Goal: Use online tool/utility: Utilize a website feature to perform a specific function

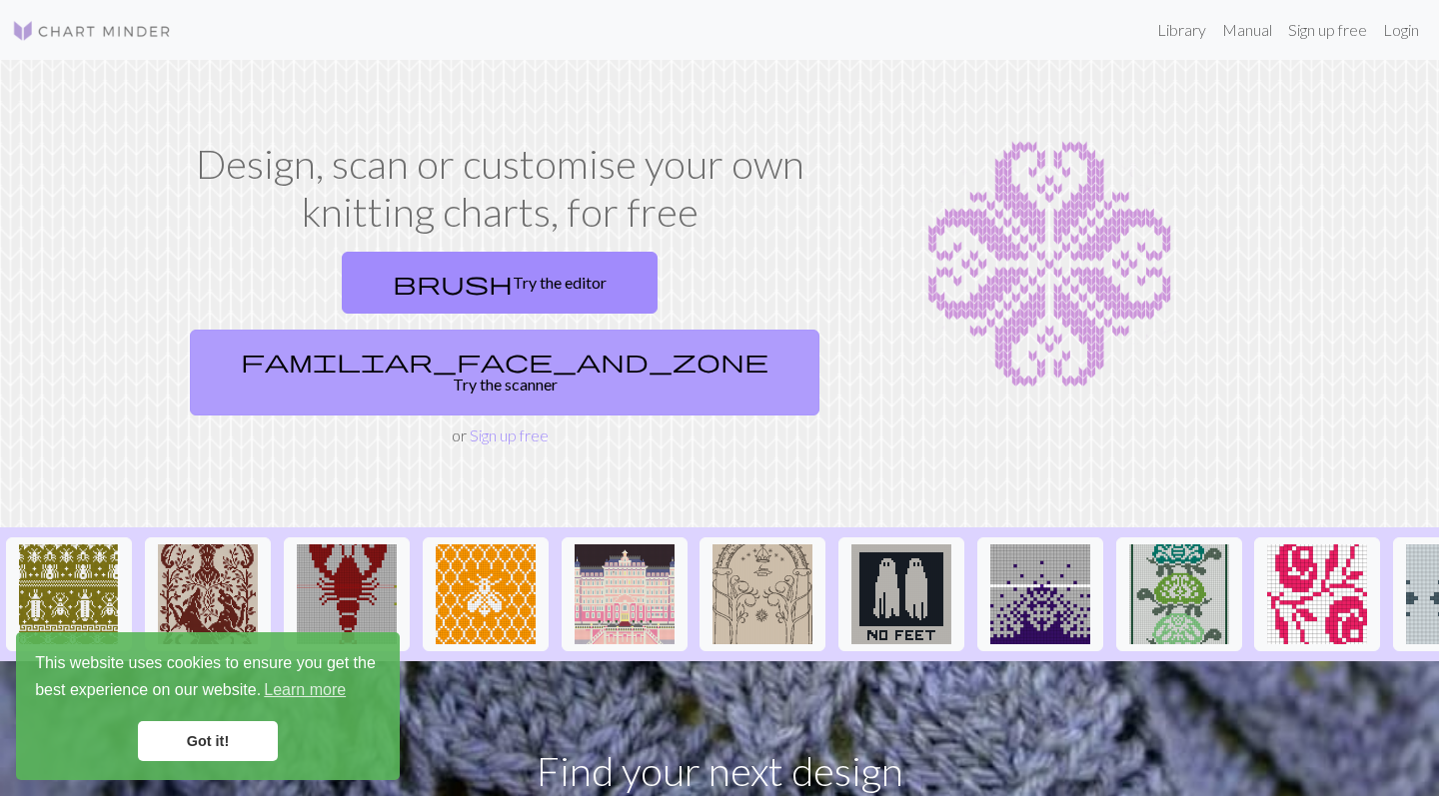
click at [699, 330] on link "familiar_face_and_zone Try the scanner" at bounding box center [505, 373] width 630 height 86
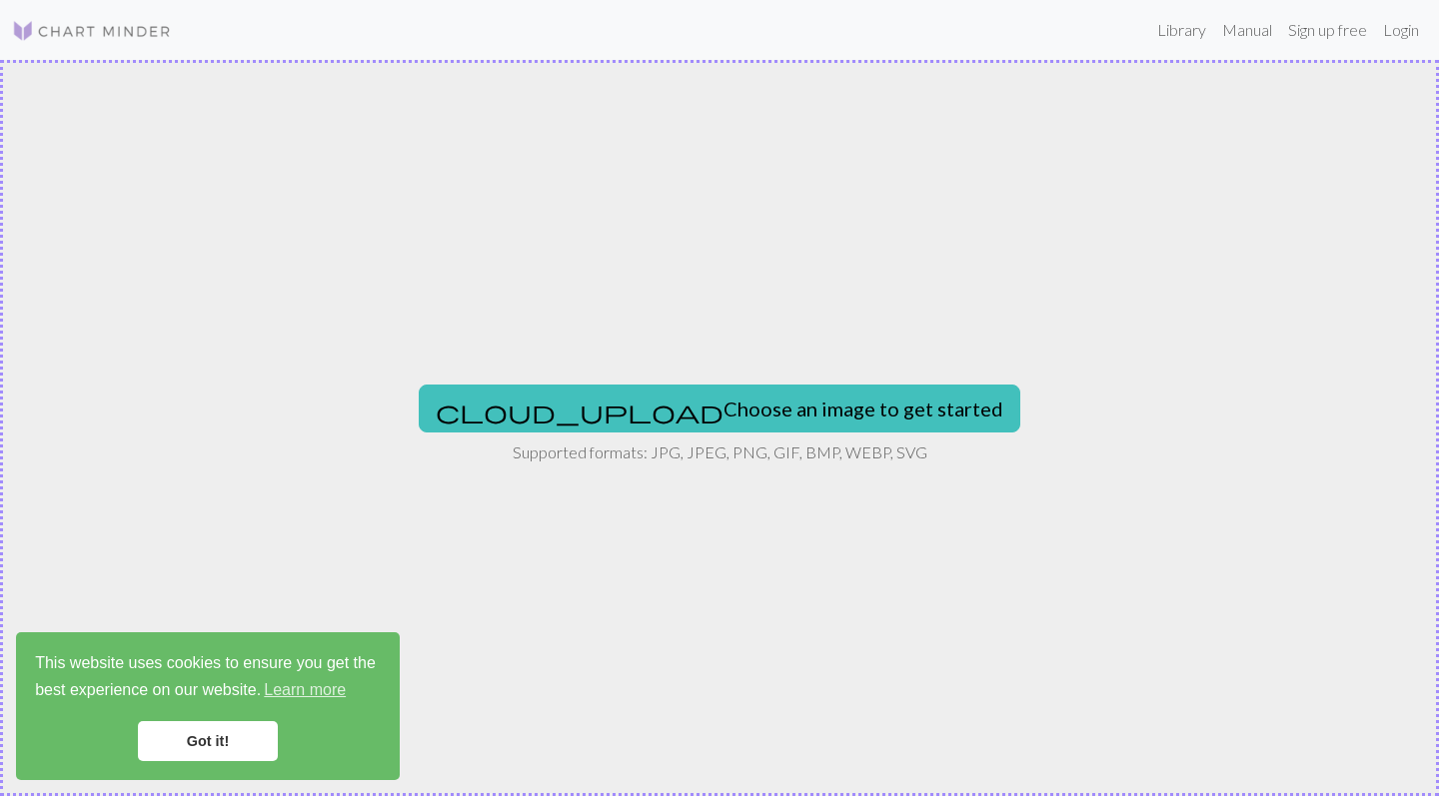
click at [178, 741] on link "Got it!" at bounding box center [208, 742] width 140 height 40
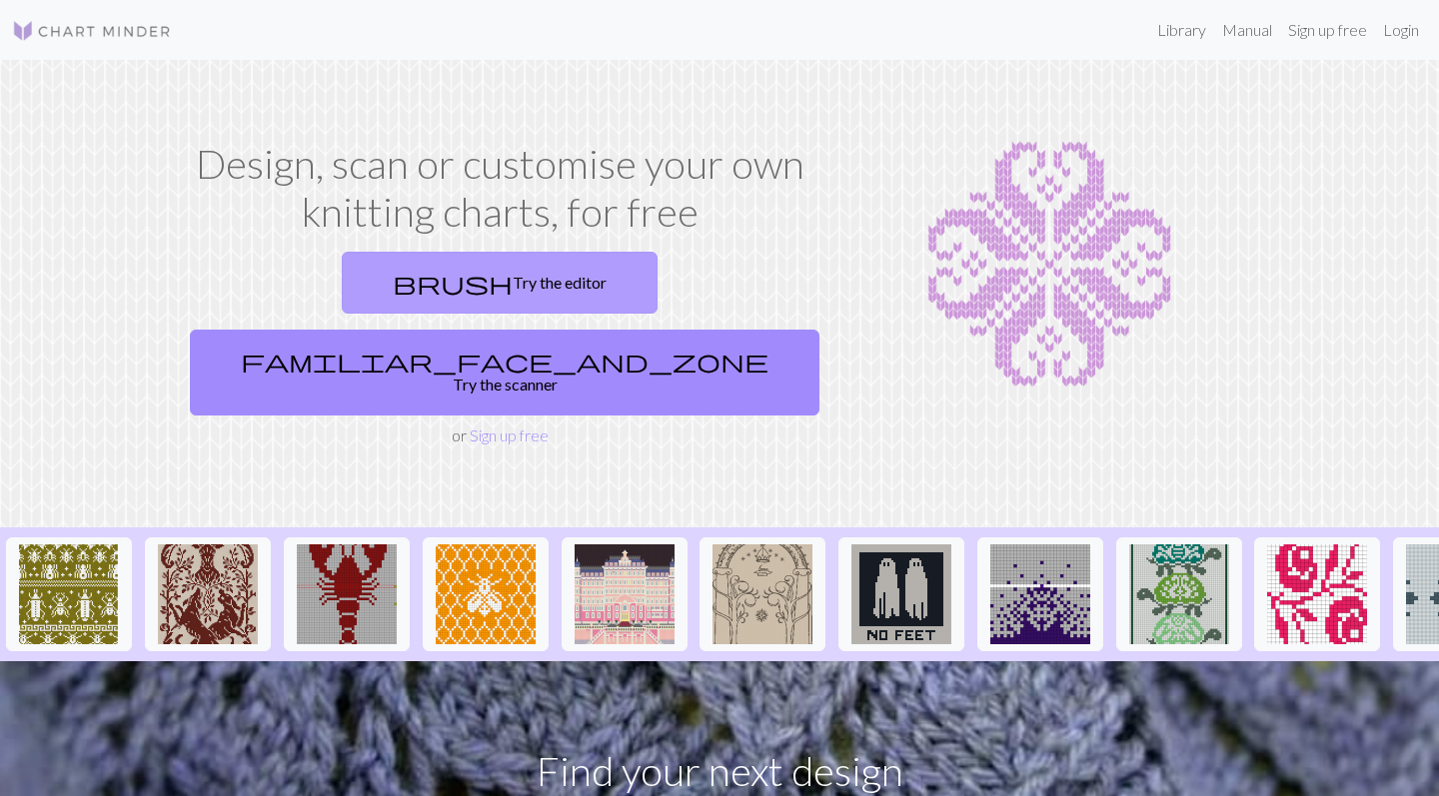
click at [342, 273] on link "brush Try the editor" at bounding box center [500, 283] width 316 height 62
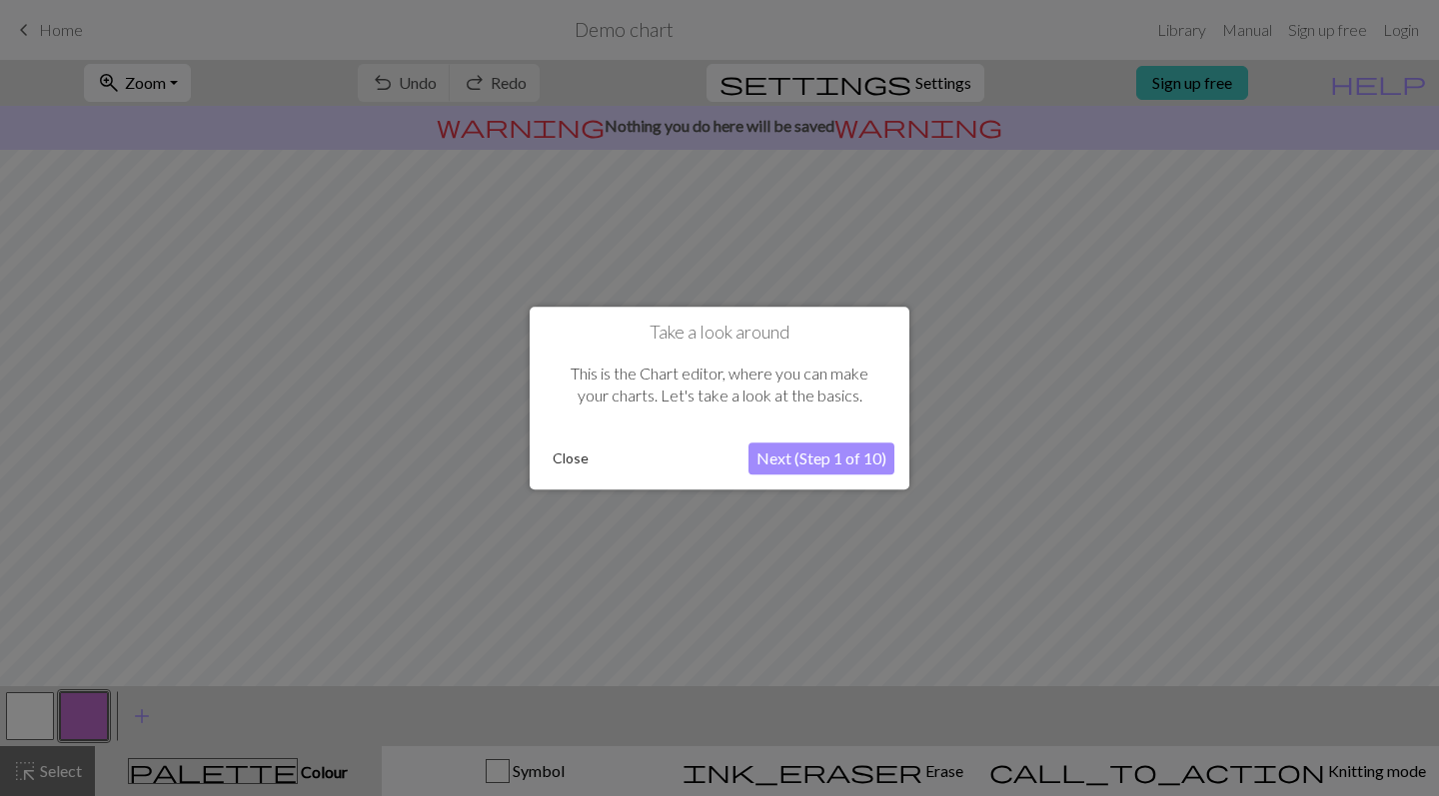
click at [807, 460] on button "Next (Step 1 of 10)" at bounding box center [821, 459] width 146 height 32
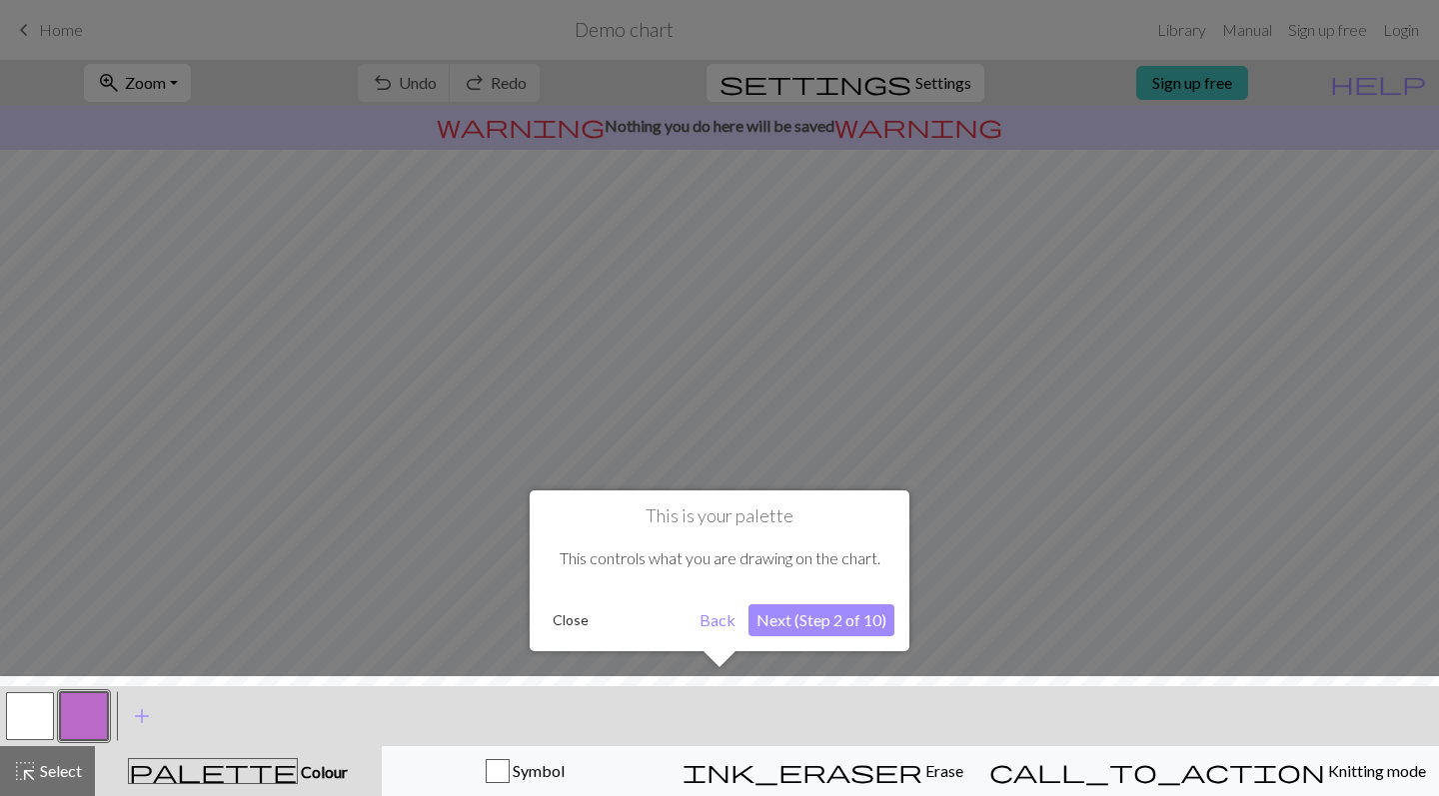
click at [847, 619] on button "Next (Step 2 of 10)" at bounding box center [821, 621] width 146 height 32
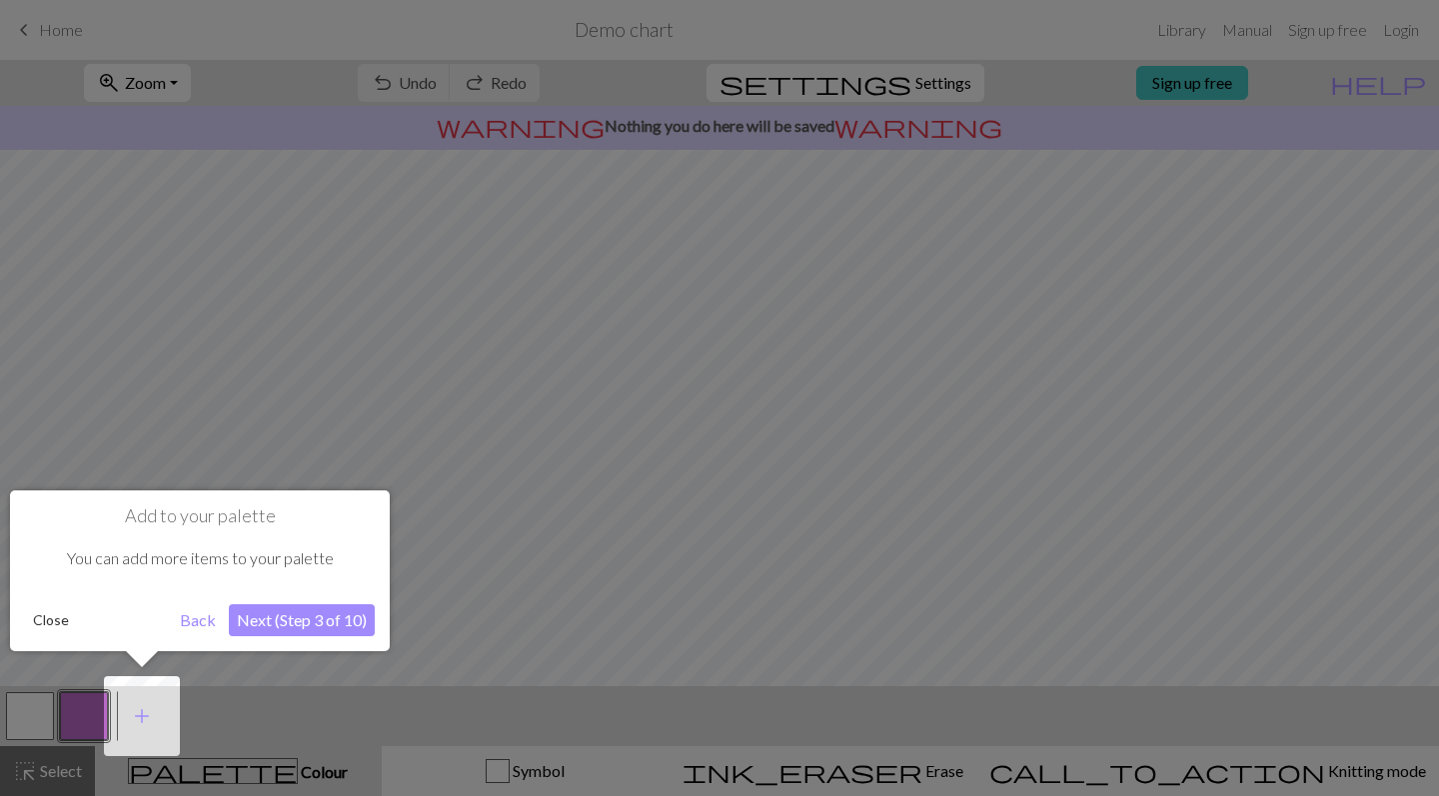
click at [340, 627] on button "Next (Step 3 of 10)" at bounding box center [302, 621] width 146 height 32
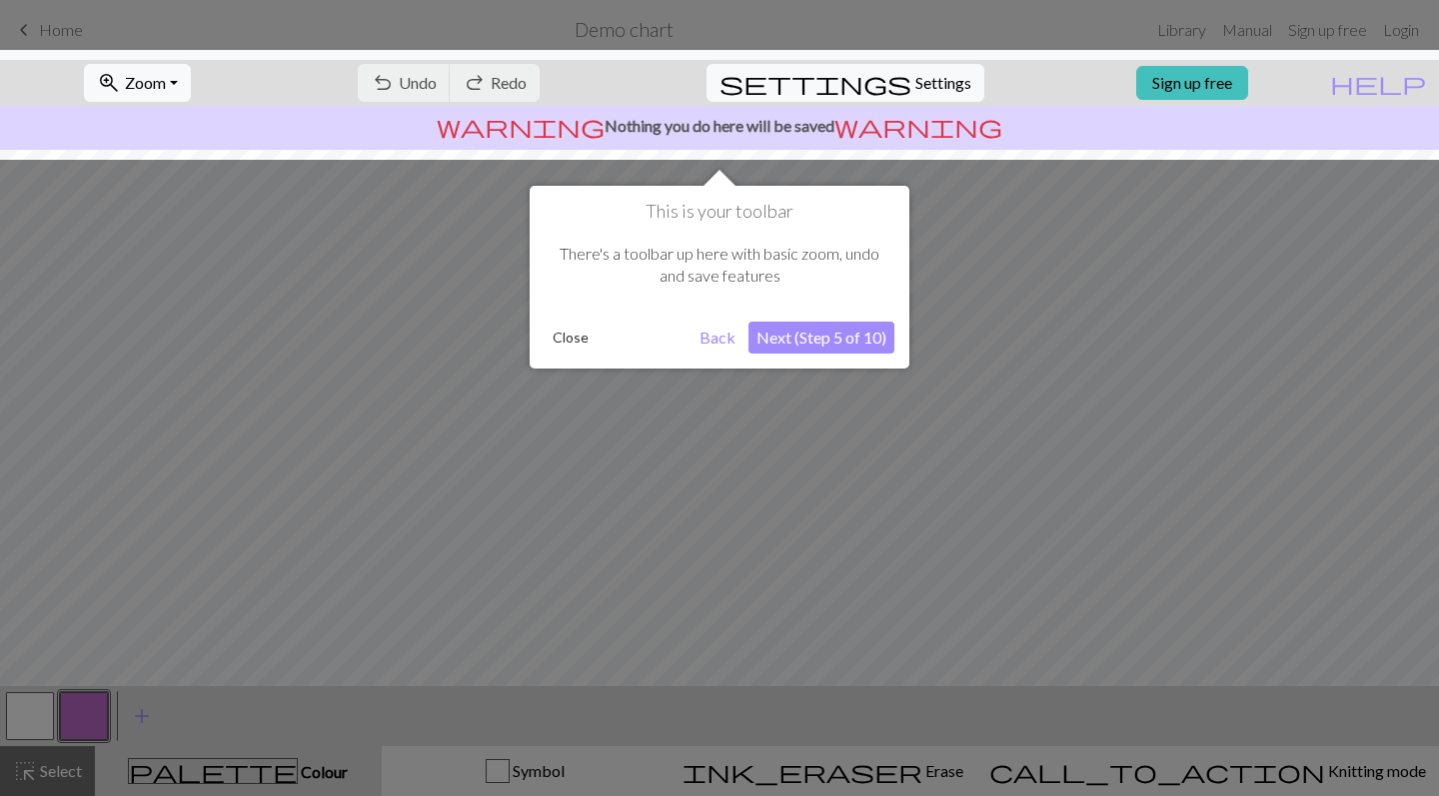
click at [808, 328] on button "Next (Step 5 of 10)" at bounding box center [821, 338] width 146 height 32
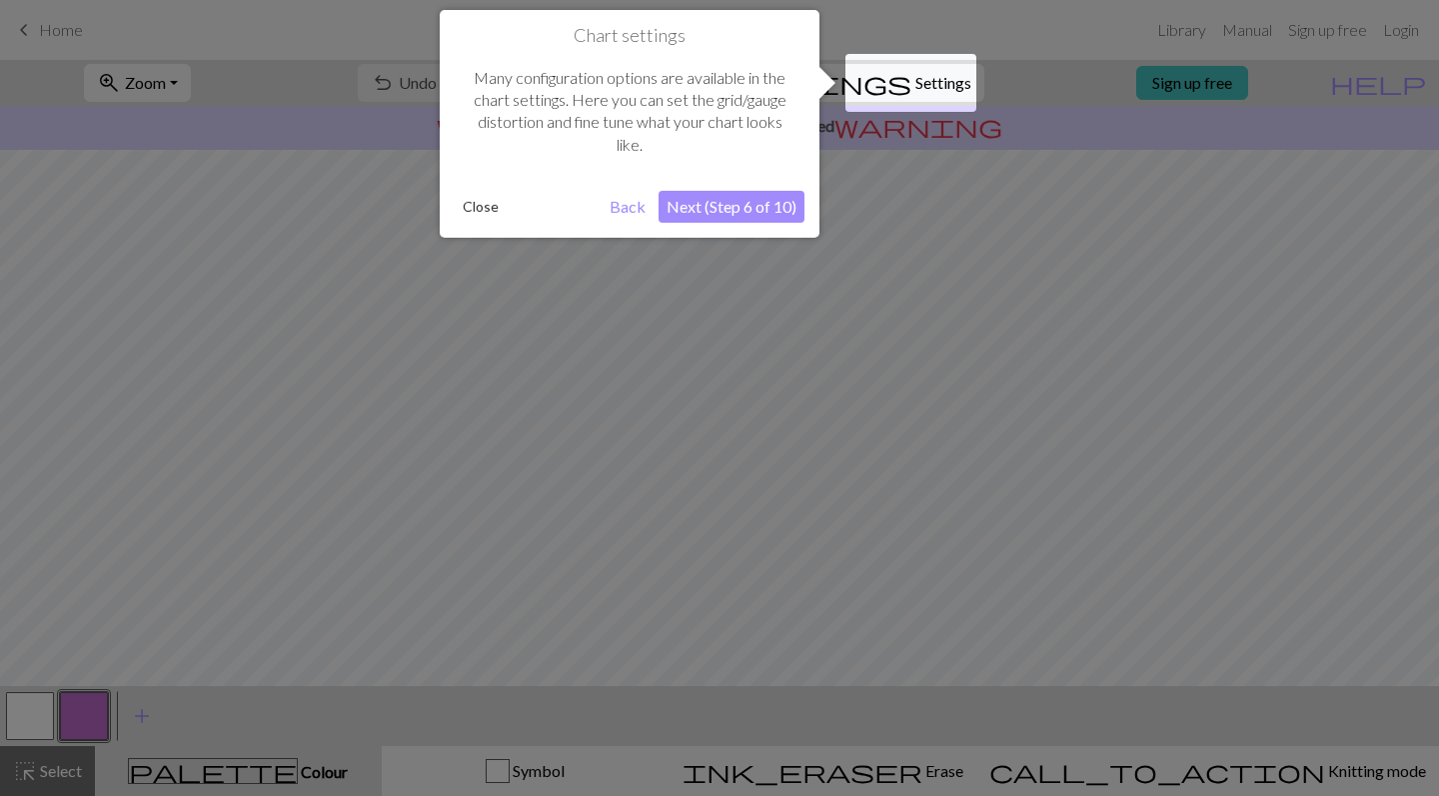
click at [757, 197] on button "Next (Step 6 of 10)" at bounding box center [732, 207] width 146 height 32
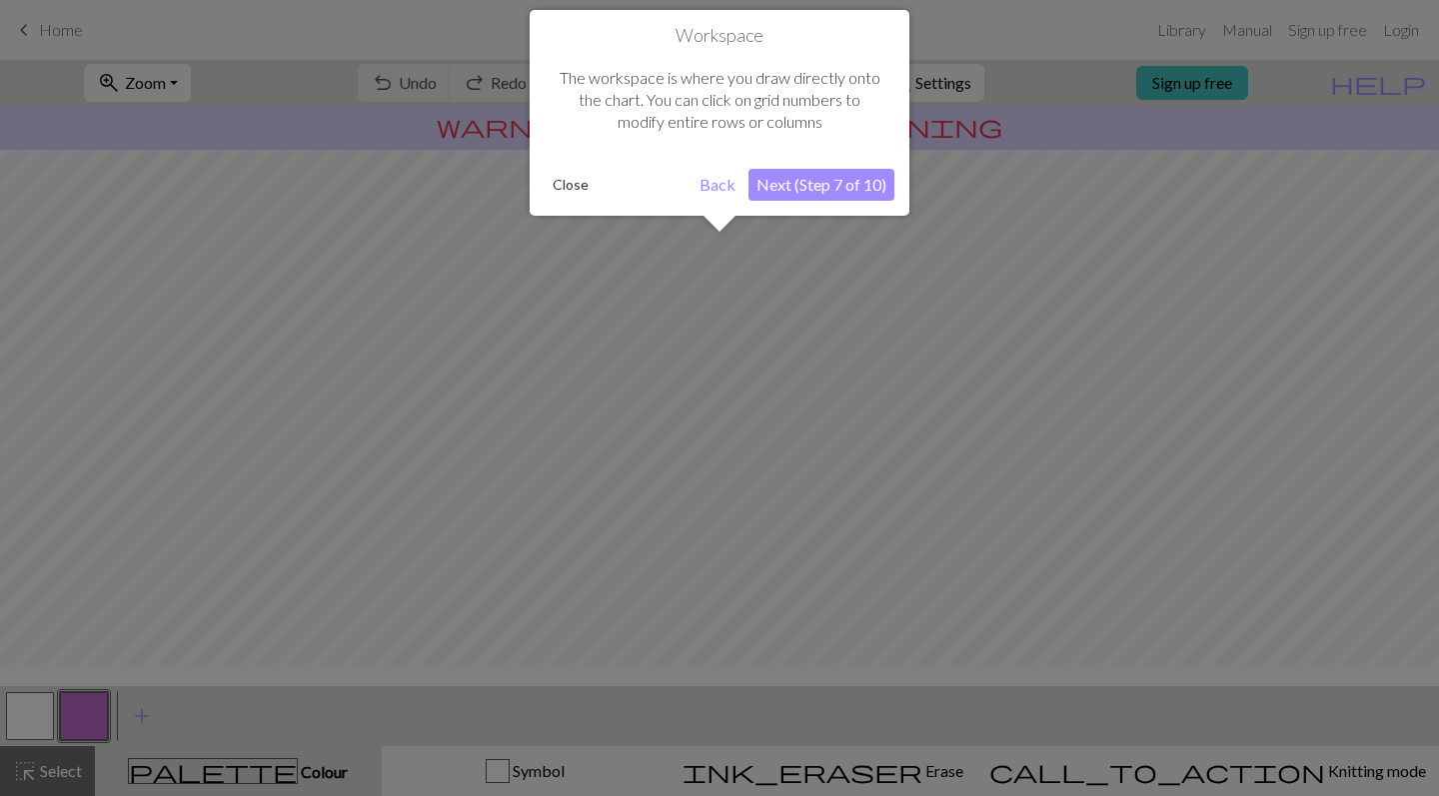
scroll to position [120, 0]
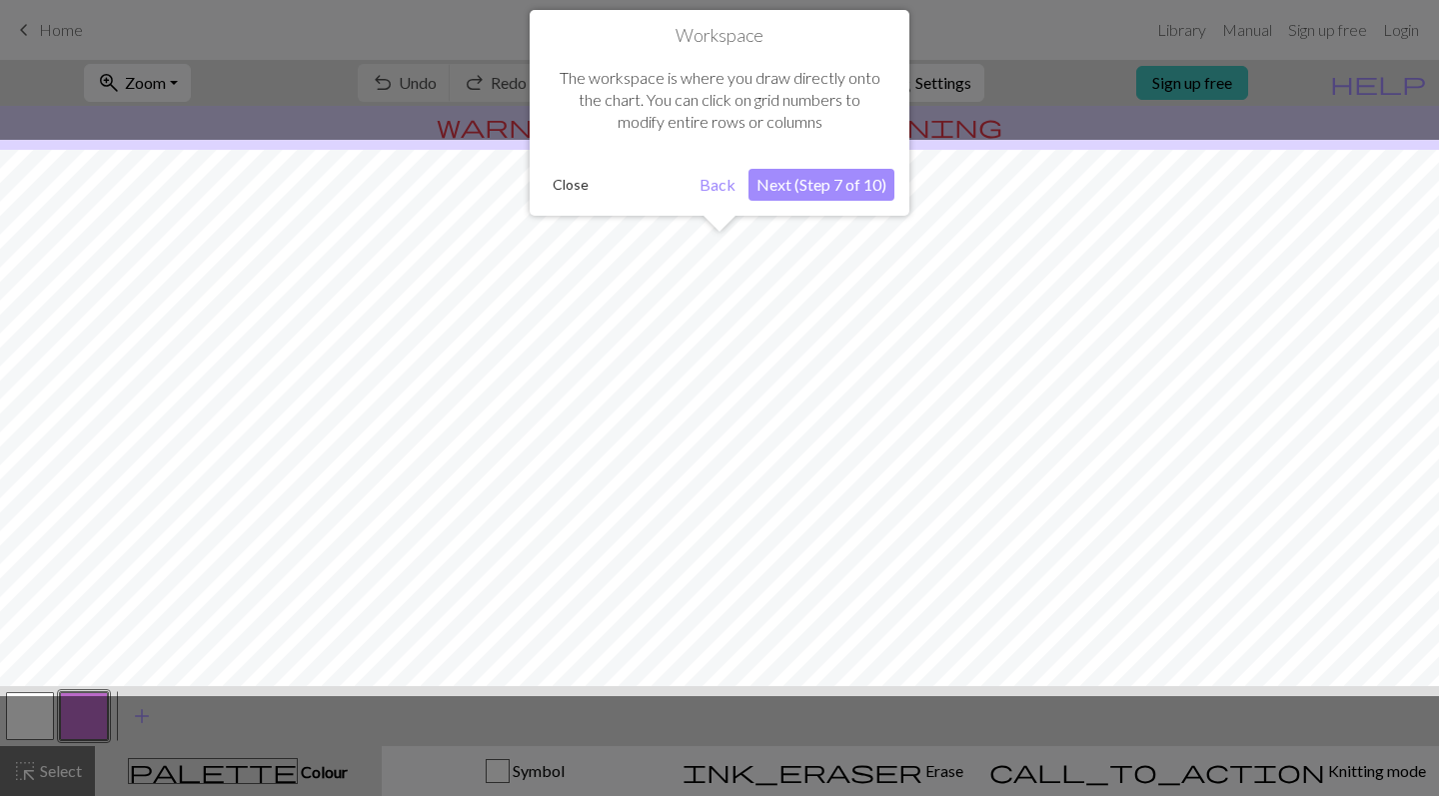
click at [832, 165] on div "Workspace The workspace is where you draw directly onto the chart. You can clic…" at bounding box center [720, 113] width 380 height 206
click at [828, 177] on button "Next (Step 7 of 10)" at bounding box center [821, 185] width 146 height 32
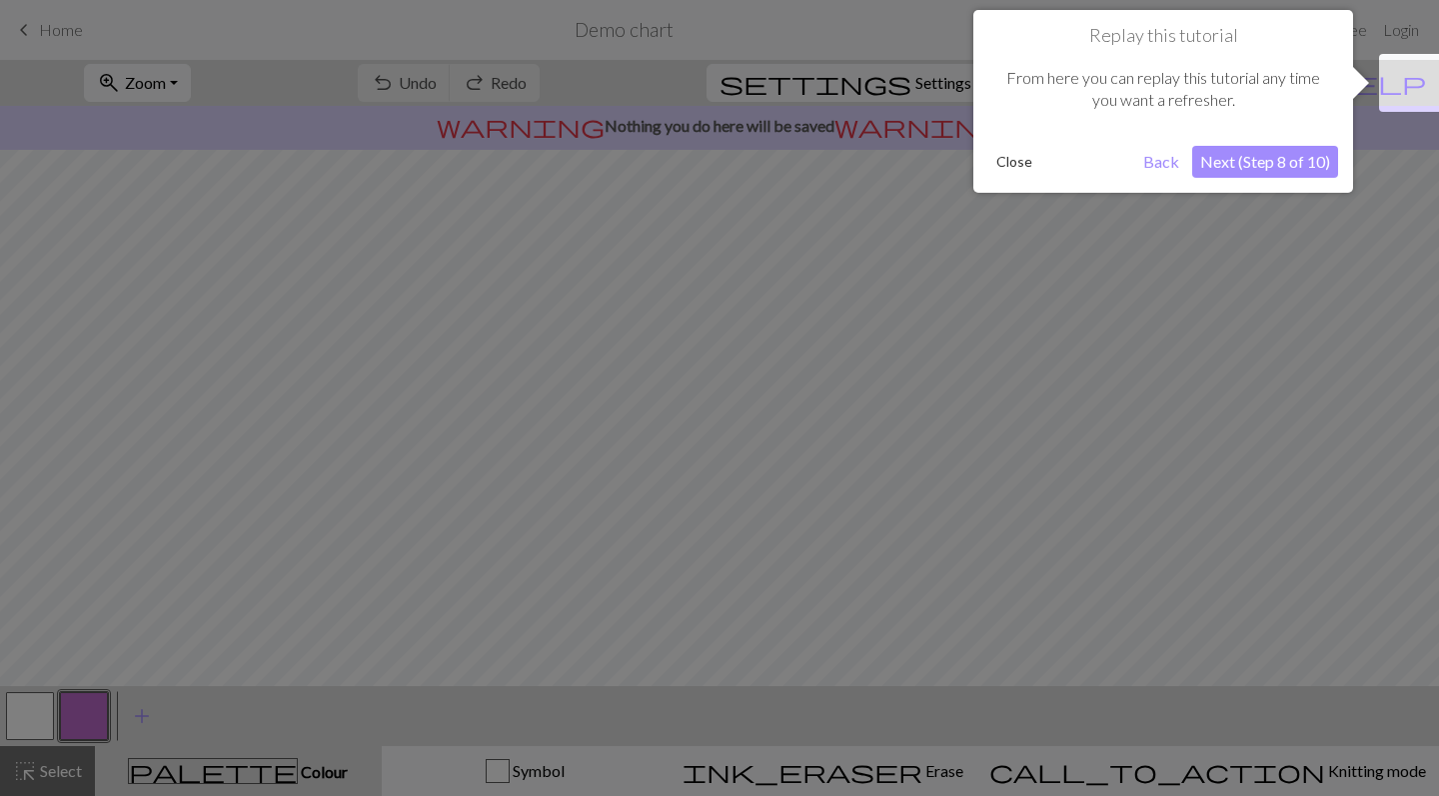
click at [1017, 161] on button "Close" at bounding box center [1014, 162] width 52 height 30
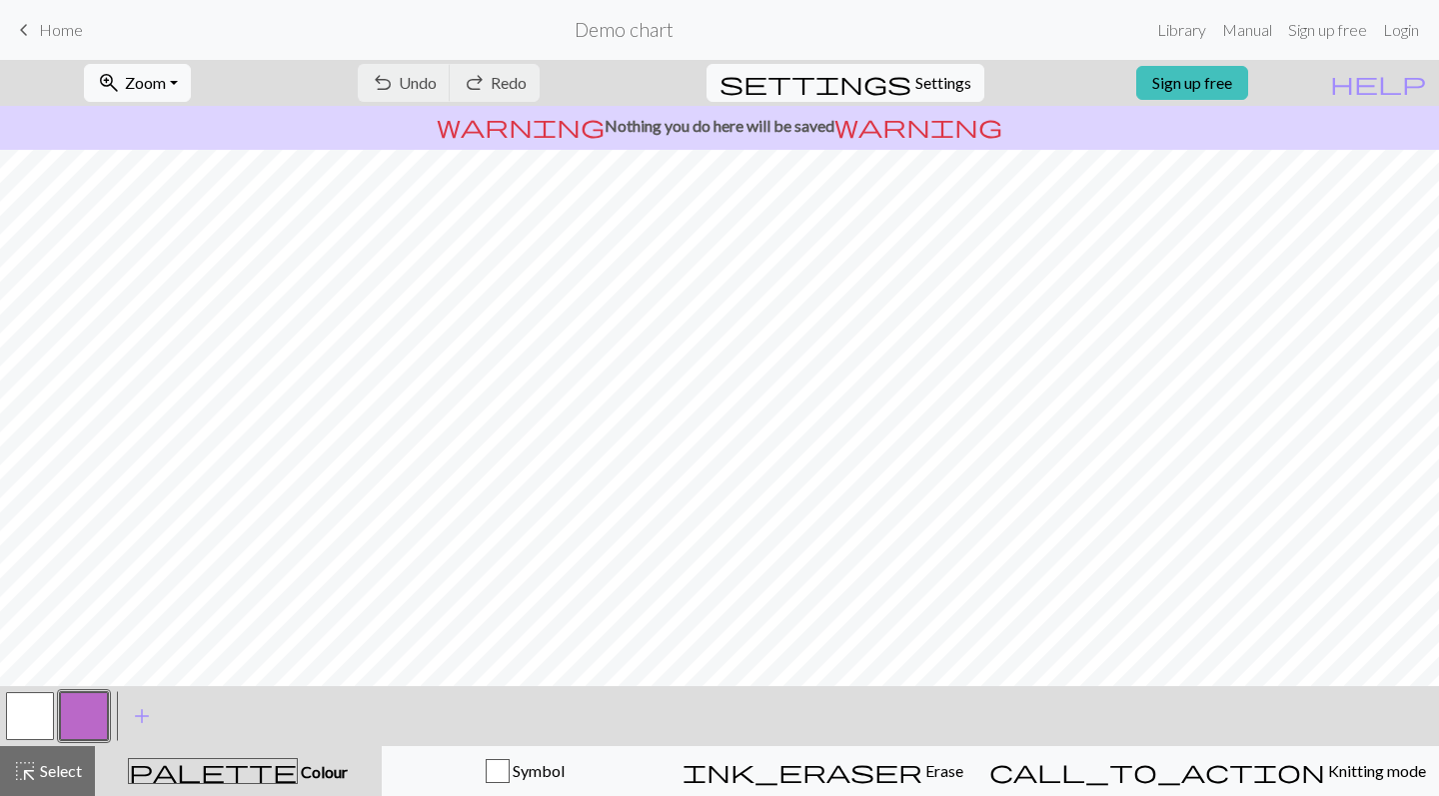
scroll to position [0, 0]
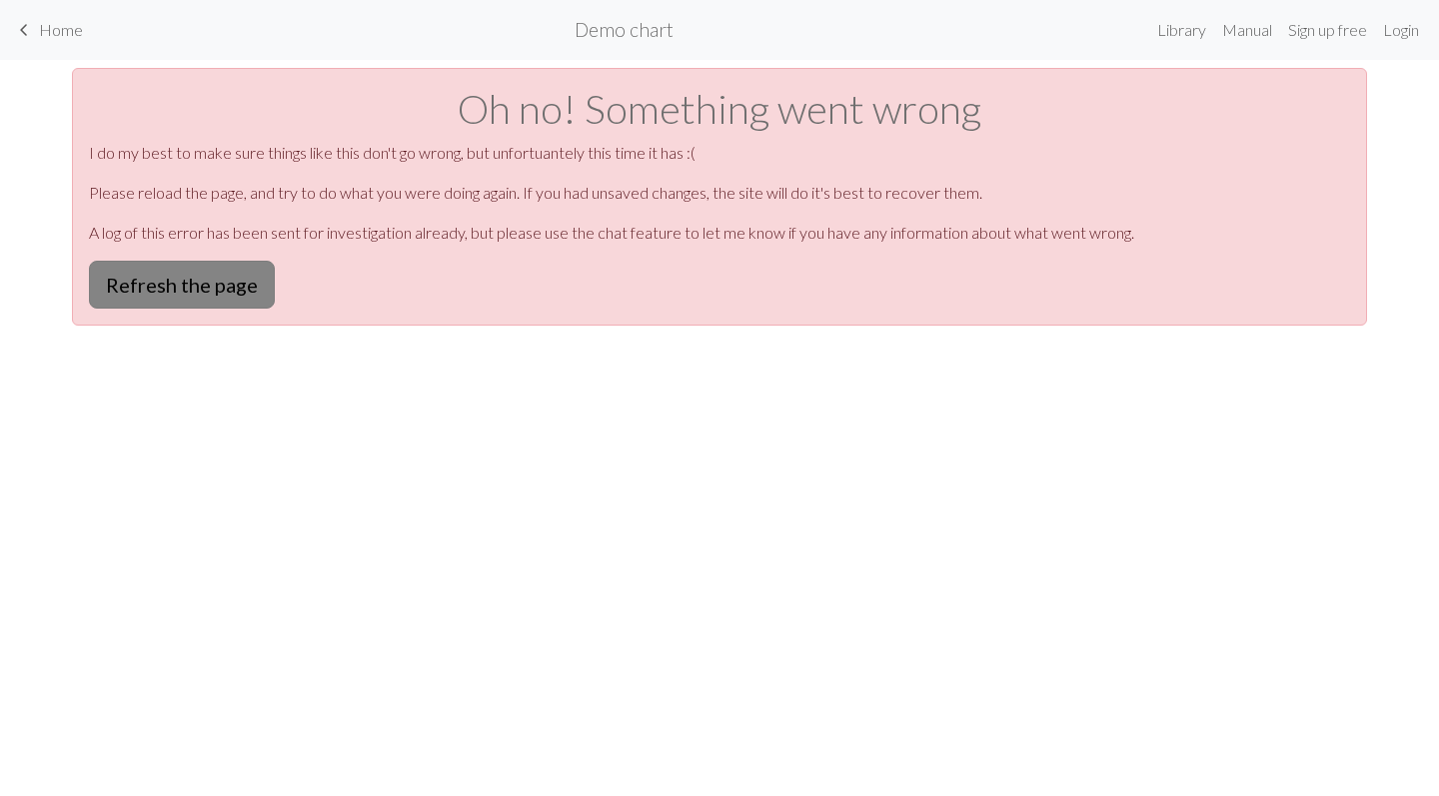
click at [156, 278] on button "Refresh the page" at bounding box center [182, 285] width 186 height 48
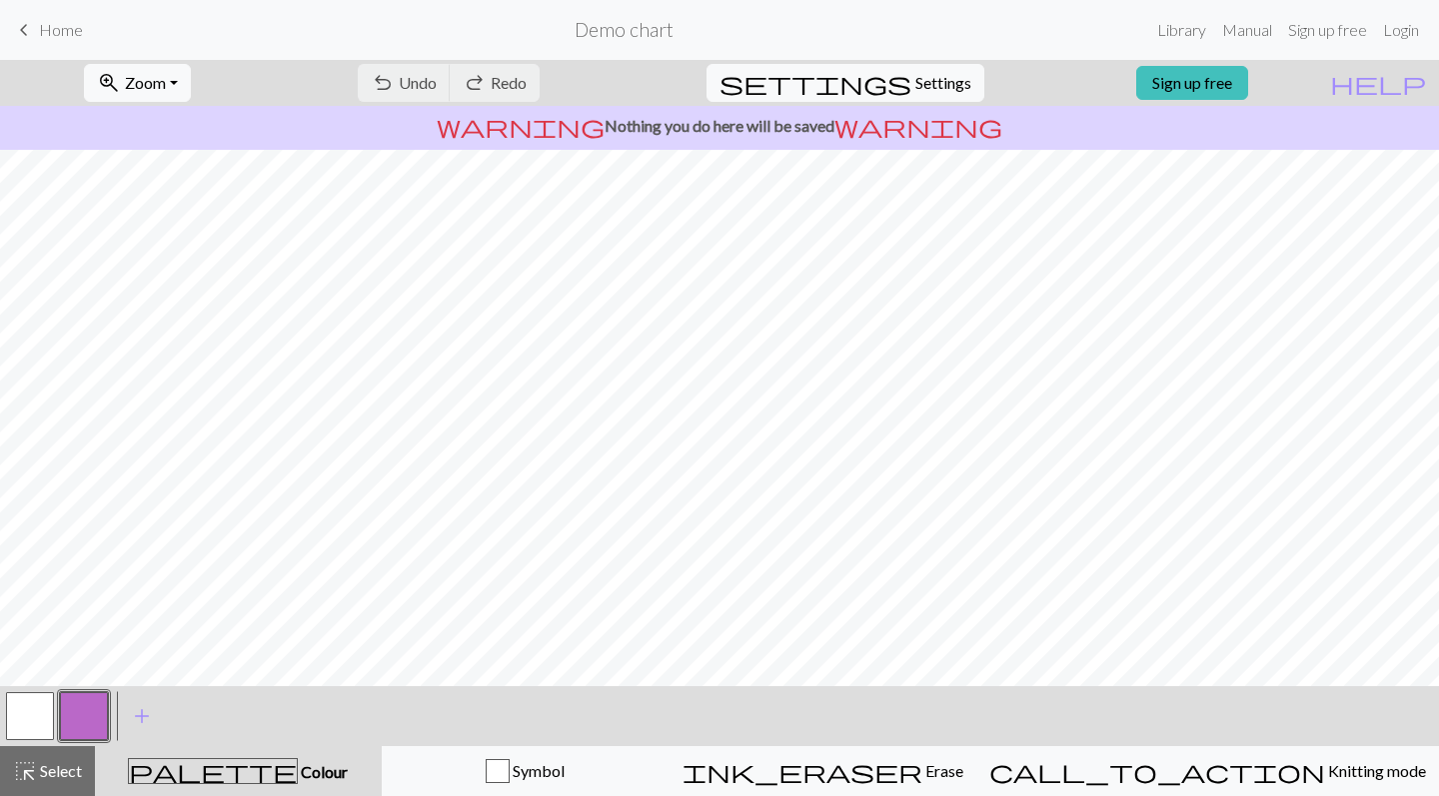
click at [72, 42] on link "keyboard_arrow_left Home" at bounding box center [47, 30] width 71 height 34
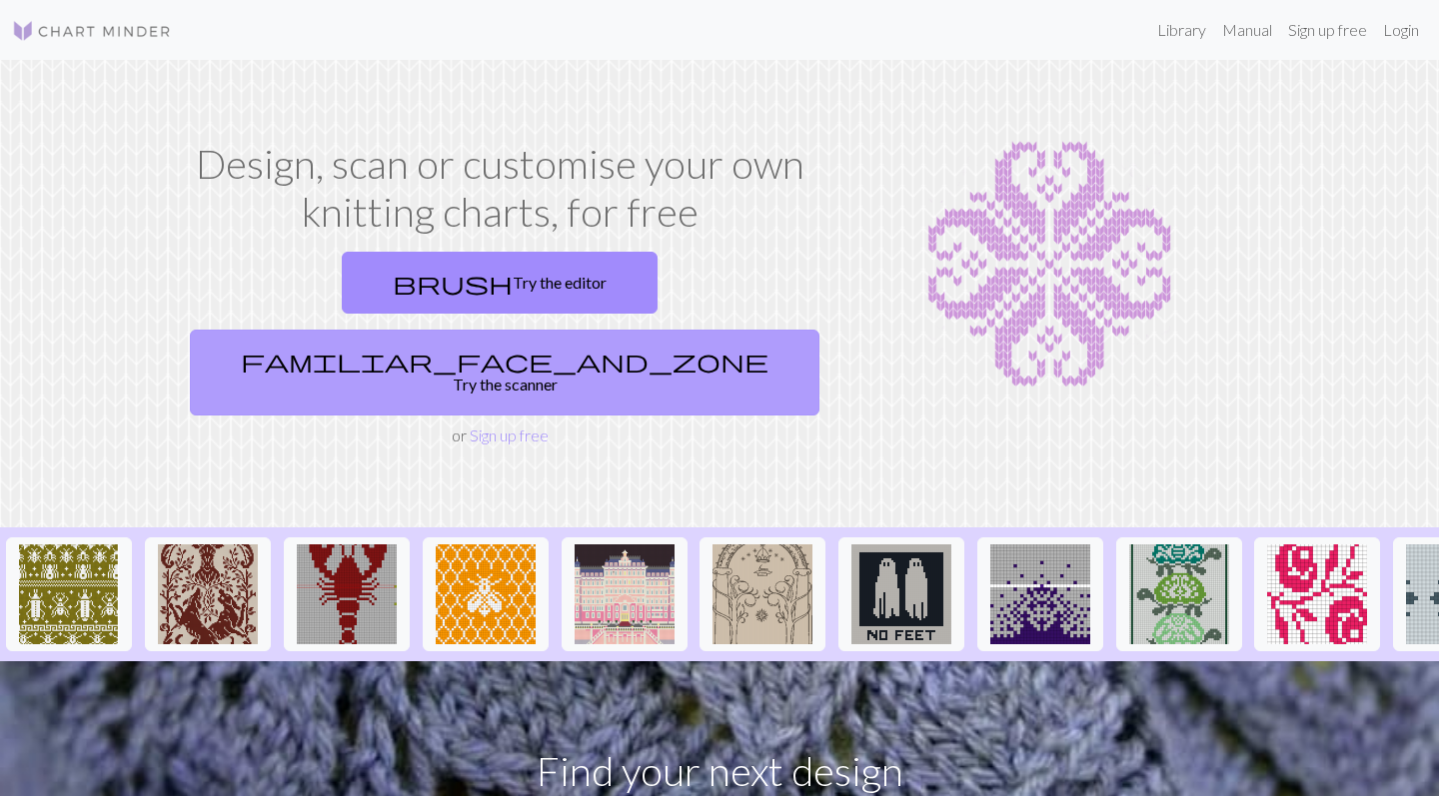
click at [647, 330] on link "familiar_face_and_zone Try the scanner" at bounding box center [505, 373] width 630 height 86
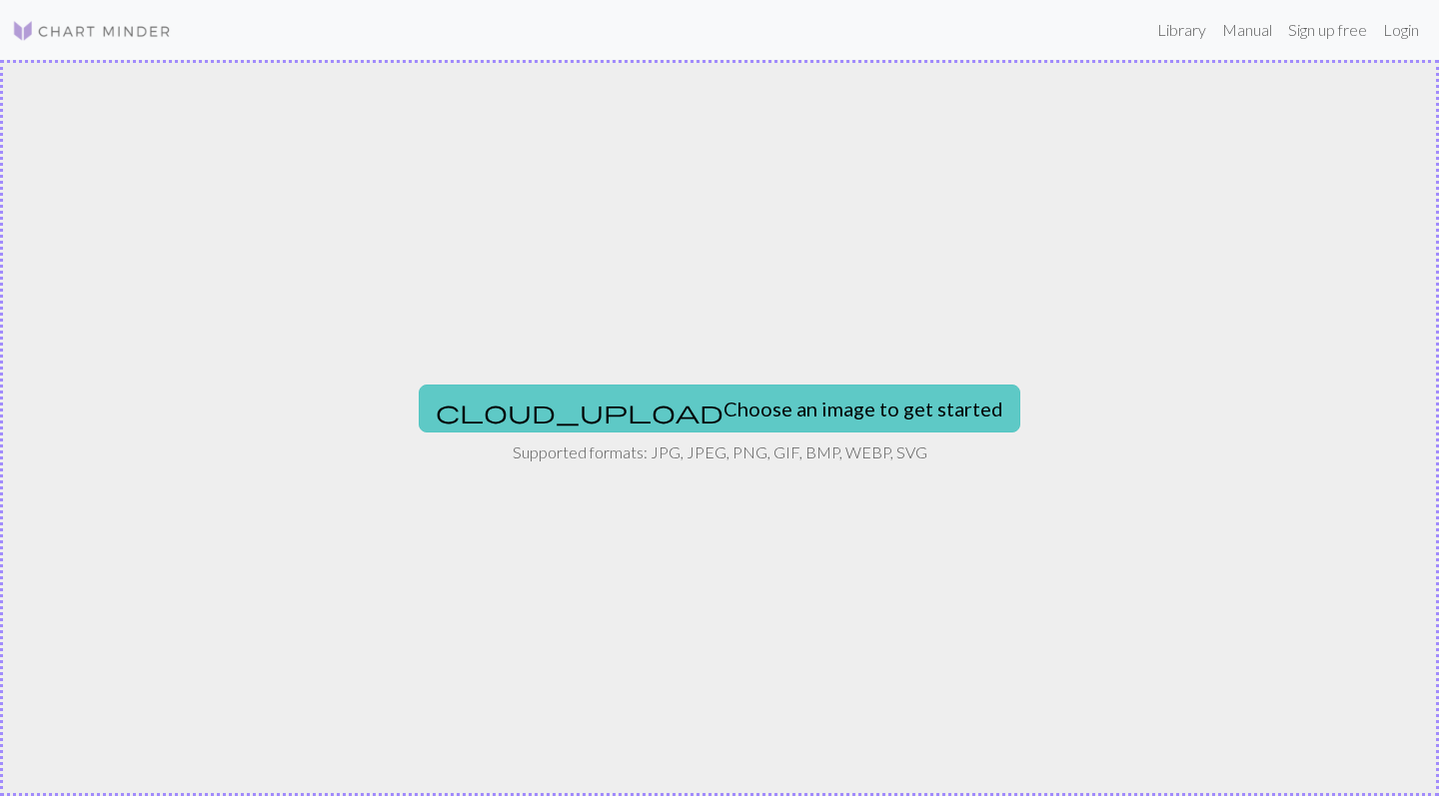
click at [696, 398] on button "cloud_upload Choose an image to get started" at bounding box center [720, 409] width 602 height 48
type input "C:\fakepath\tempImagezfcyEO.jpg"
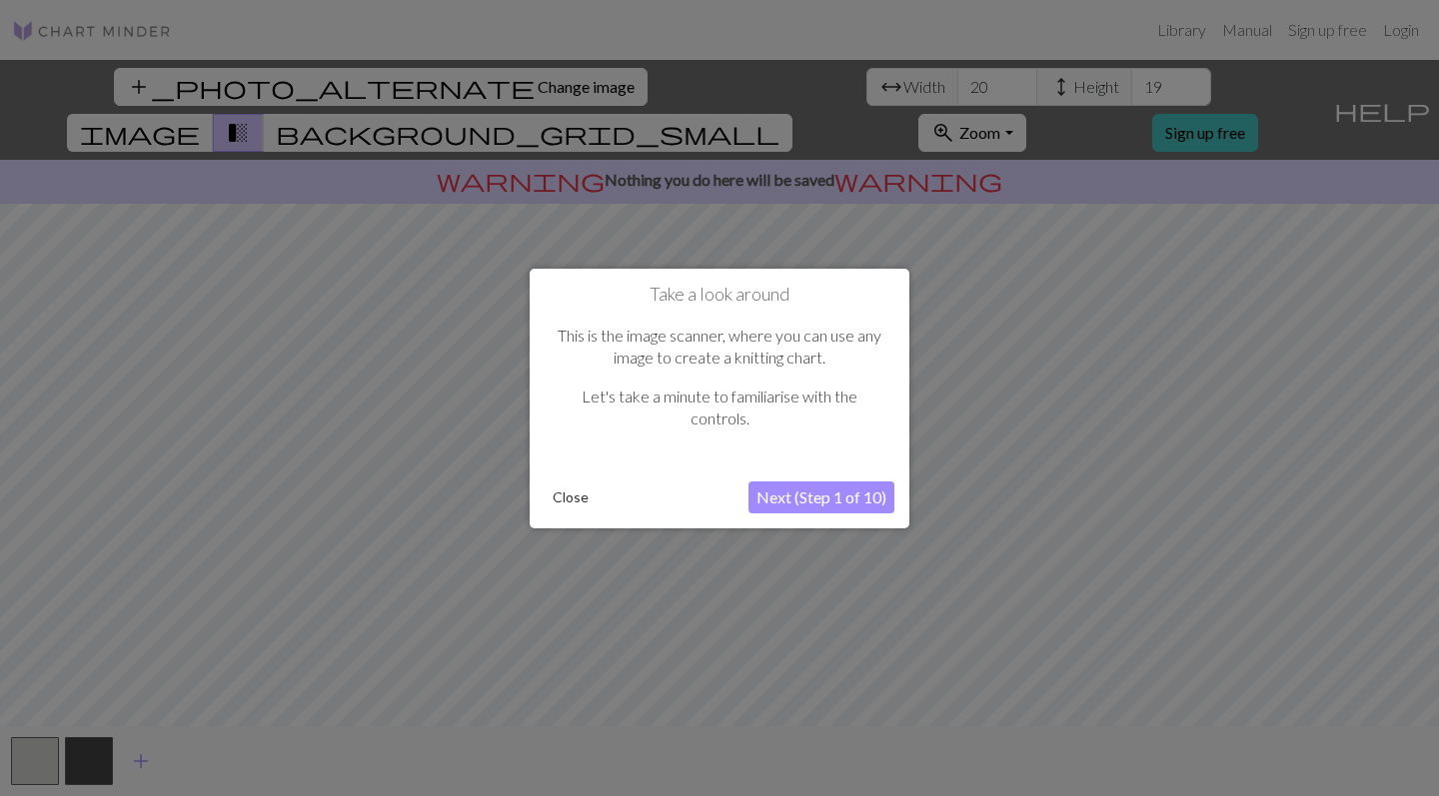
click at [829, 503] on button "Next (Step 1 of 10)" at bounding box center [821, 498] width 146 height 32
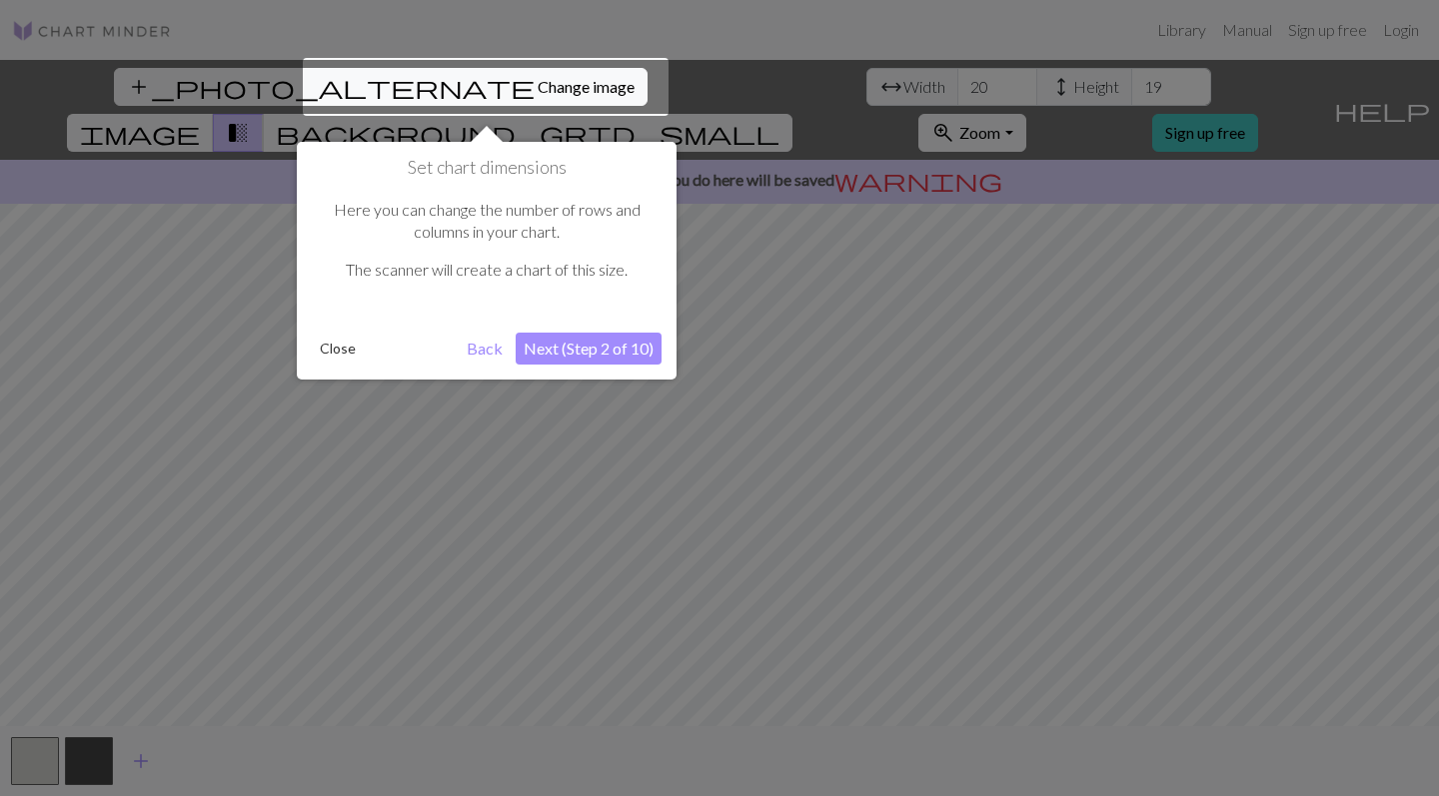
click at [583, 349] on button "Next (Step 2 of 10)" at bounding box center [589, 349] width 146 height 32
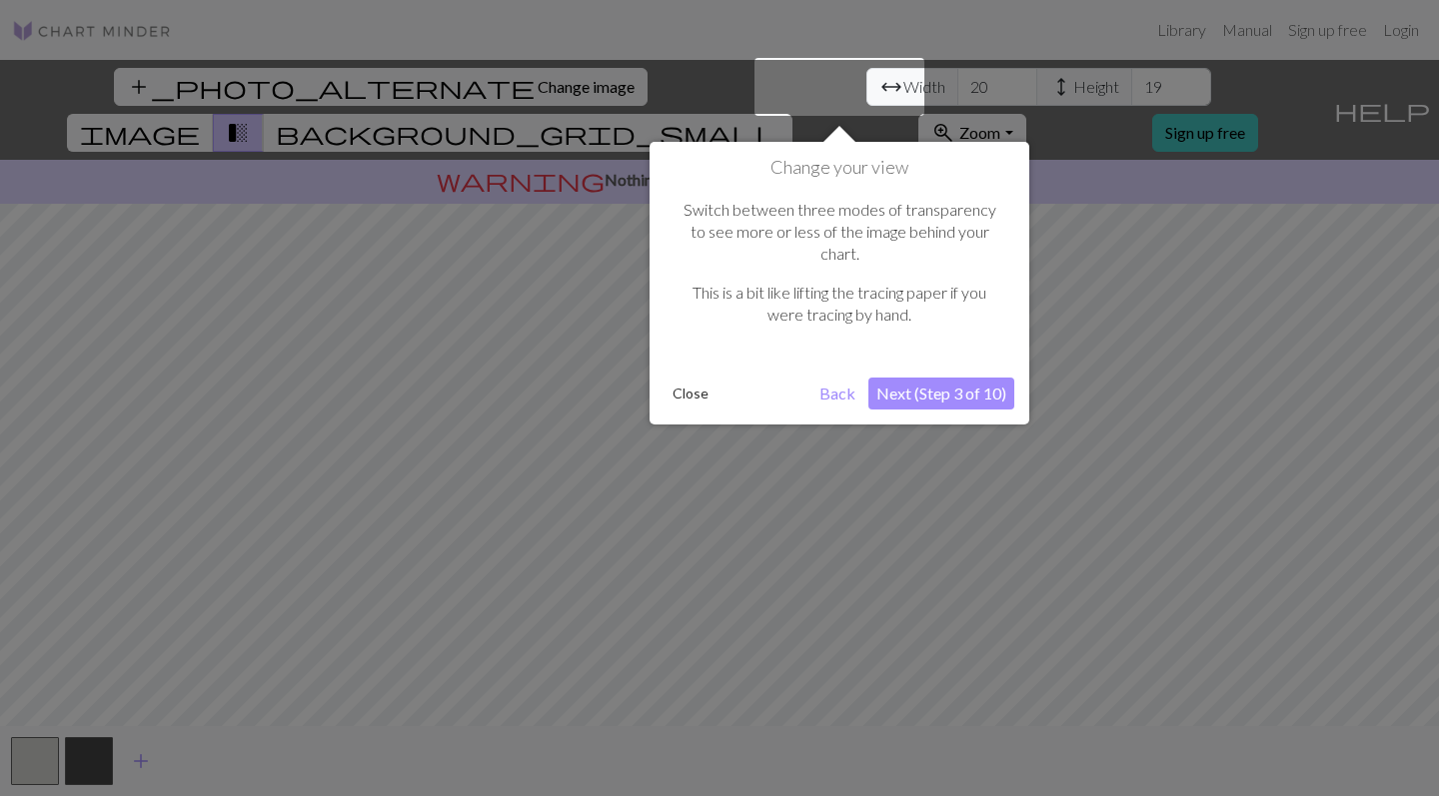
click at [893, 378] on button "Next (Step 3 of 10)" at bounding box center [941, 394] width 146 height 32
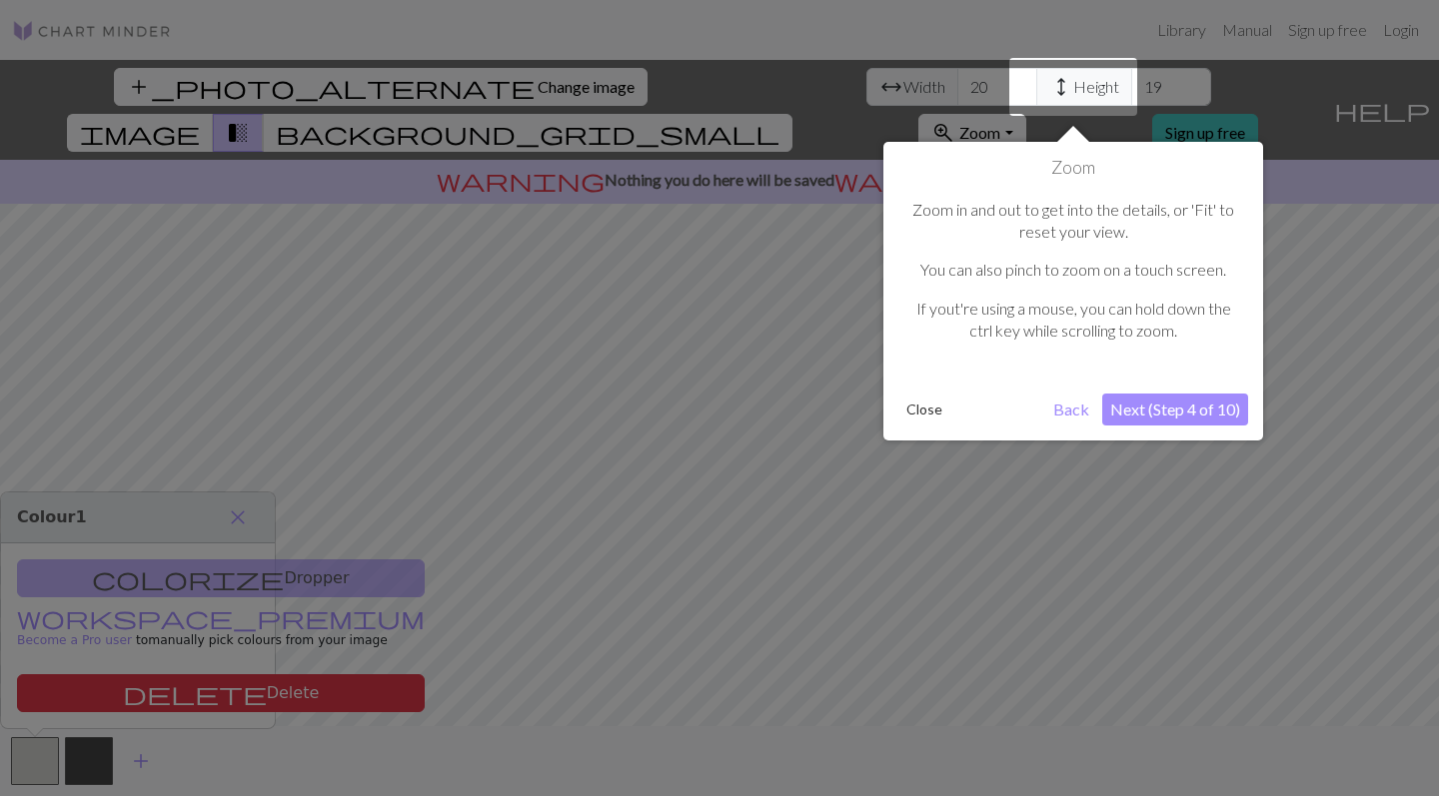
click at [910, 395] on button "Close" at bounding box center [924, 410] width 52 height 30
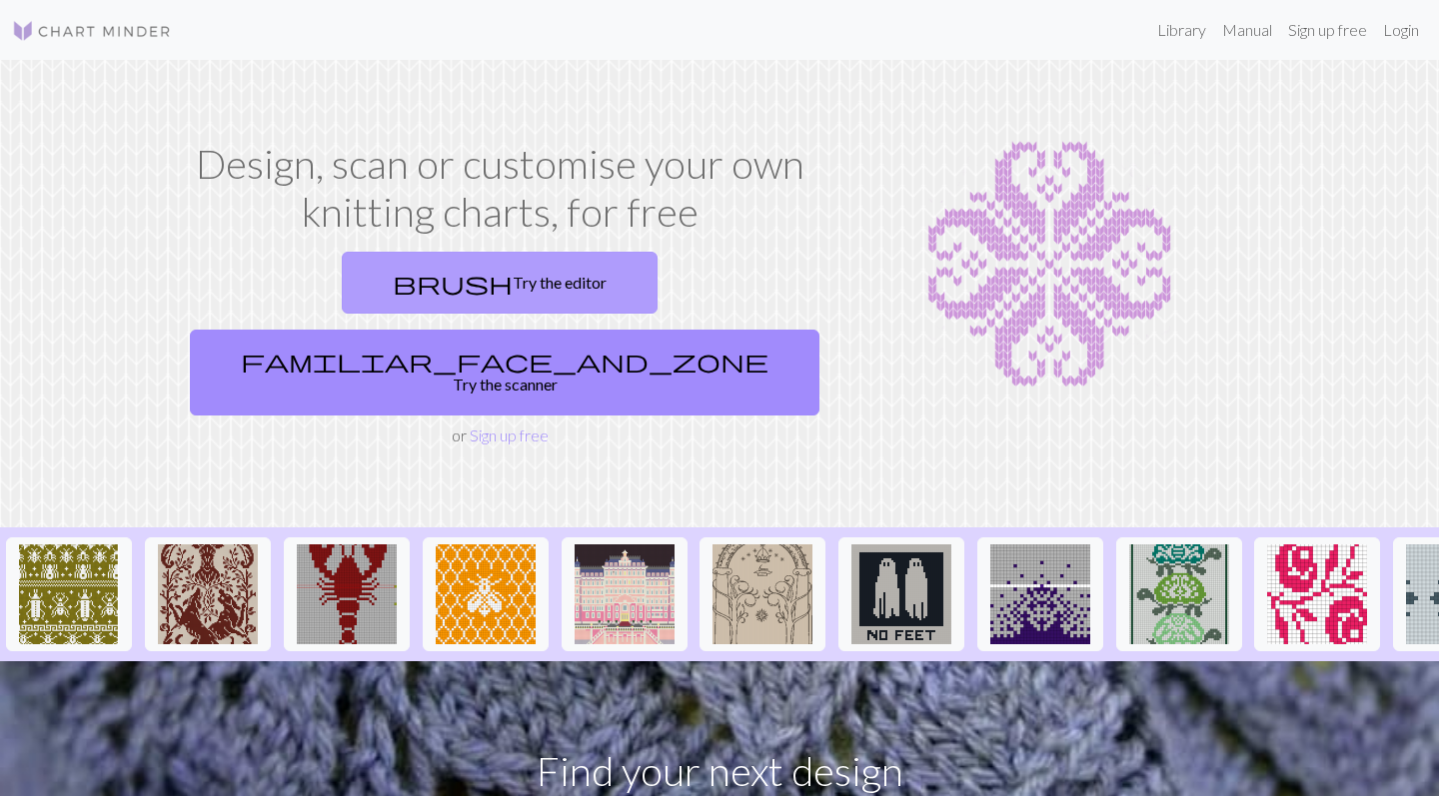
click at [358, 287] on link "brush Try the editor" at bounding box center [500, 283] width 316 height 62
